Goal: Information Seeking & Learning: Learn about a topic

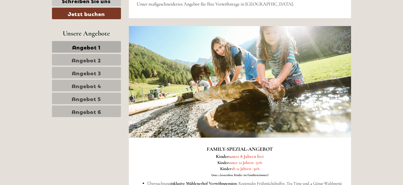
scroll to position [139, 0]
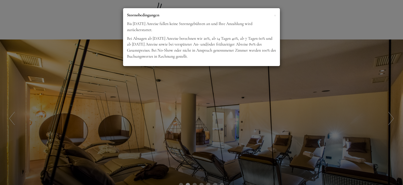
click at [273, 16] on p "Stornobedingungen" at bounding box center [201, 15] width 149 height 6
click at [277, 13] on div "× Stornobedingungen Bis [DATE] Anreise fallen keine Stornogebühren an und Ihre …" at bounding box center [201, 37] width 157 height 58
click at [276, 15] on span "×" at bounding box center [275, 15] width 2 height 7
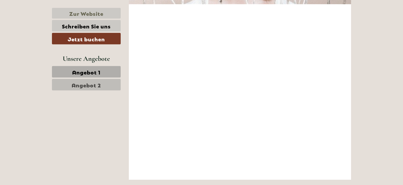
scroll to position [1636, 0]
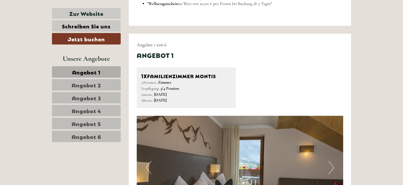
scroll to position [499, 0]
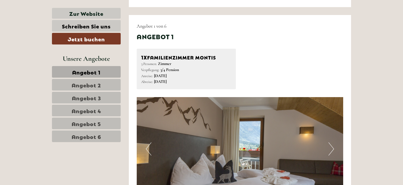
click at [81, 69] on span "Angebot 1" at bounding box center [86, 71] width 28 height 7
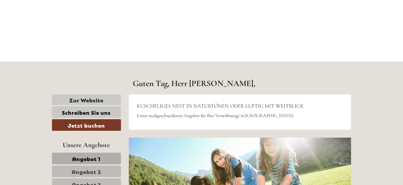
scroll to position [135, 0]
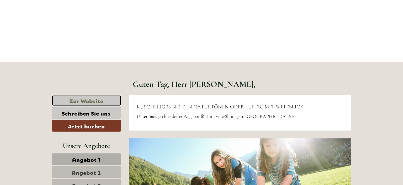
click at [80, 99] on link "Zur Website" at bounding box center [86, 100] width 69 height 11
click at [98, 162] on link "Angebot 1" at bounding box center [86, 159] width 69 height 12
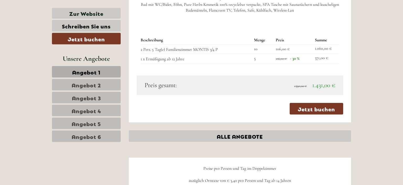
scroll to position [745, 0]
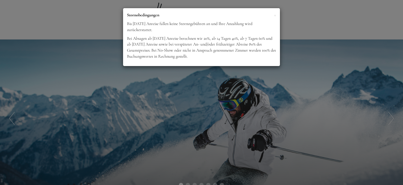
click at [299, 25] on div "× Stornobedingungen Bis [DATE] Anreise fallen keine Stornogebühren an und Ihre …" at bounding box center [201, 92] width 403 height 185
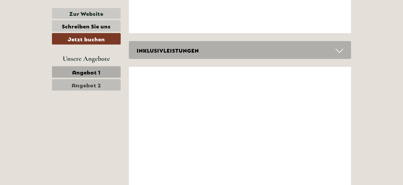
scroll to position [1803, 0]
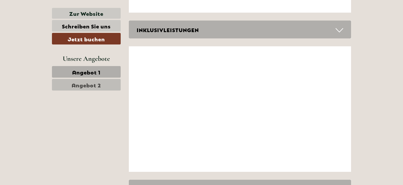
drag, startPoint x: 184, startPoint y: 31, endPoint x: 188, endPoint y: 34, distance: 4.5
click at [188, 34] on div "INKLUSIVLEISTUNGEN" at bounding box center [240, 29] width 223 height 18
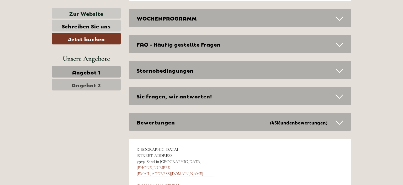
scroll to position [2213, 0]
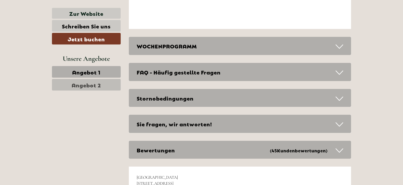
click at [180, 80] on div "FAQ - Häufig gestellte Fragen" at bounding box center [240, 72] width 223 height 18
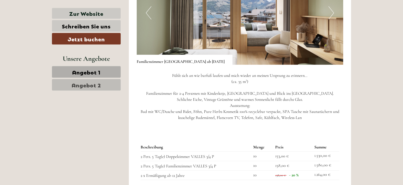
scroll to position [555, 0]
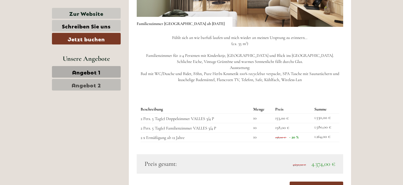
scroll to position [610, 0]
